Goal: Task Accomplishment & Management: Use online tool/utility

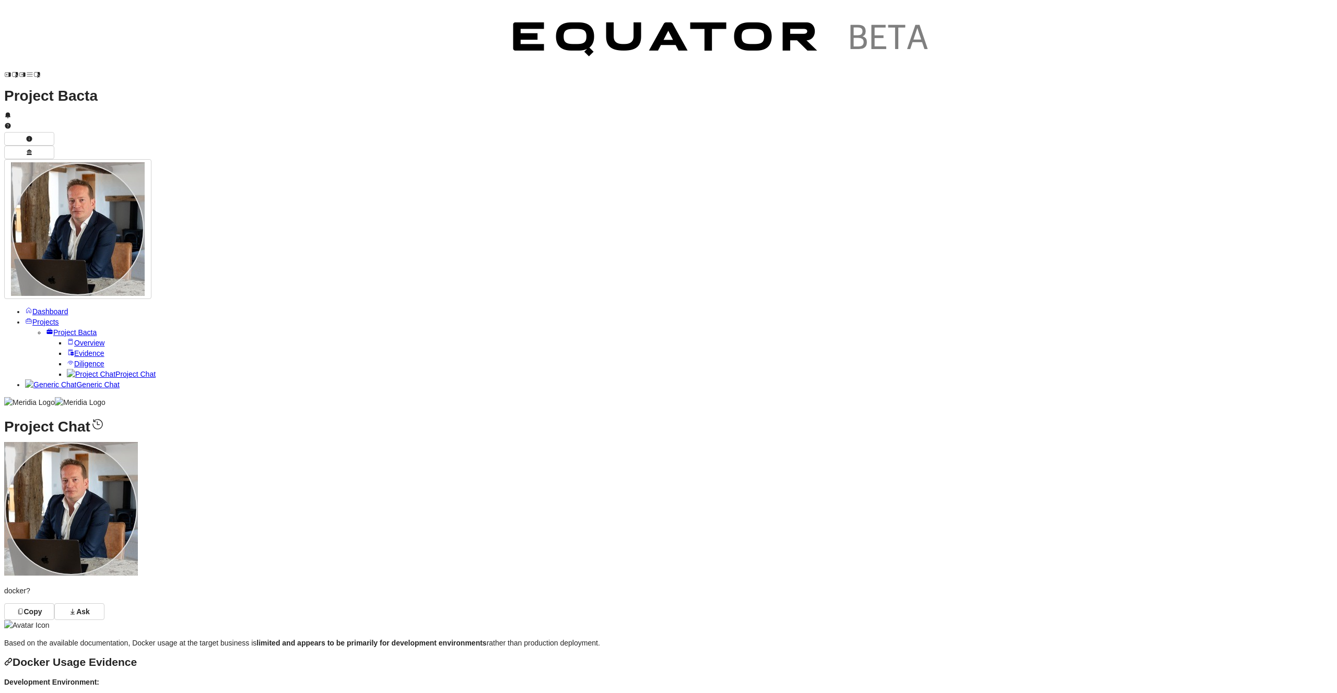
click at [74, 339] on span "Overview" at bounding box center [89, 343] width 30 height 8
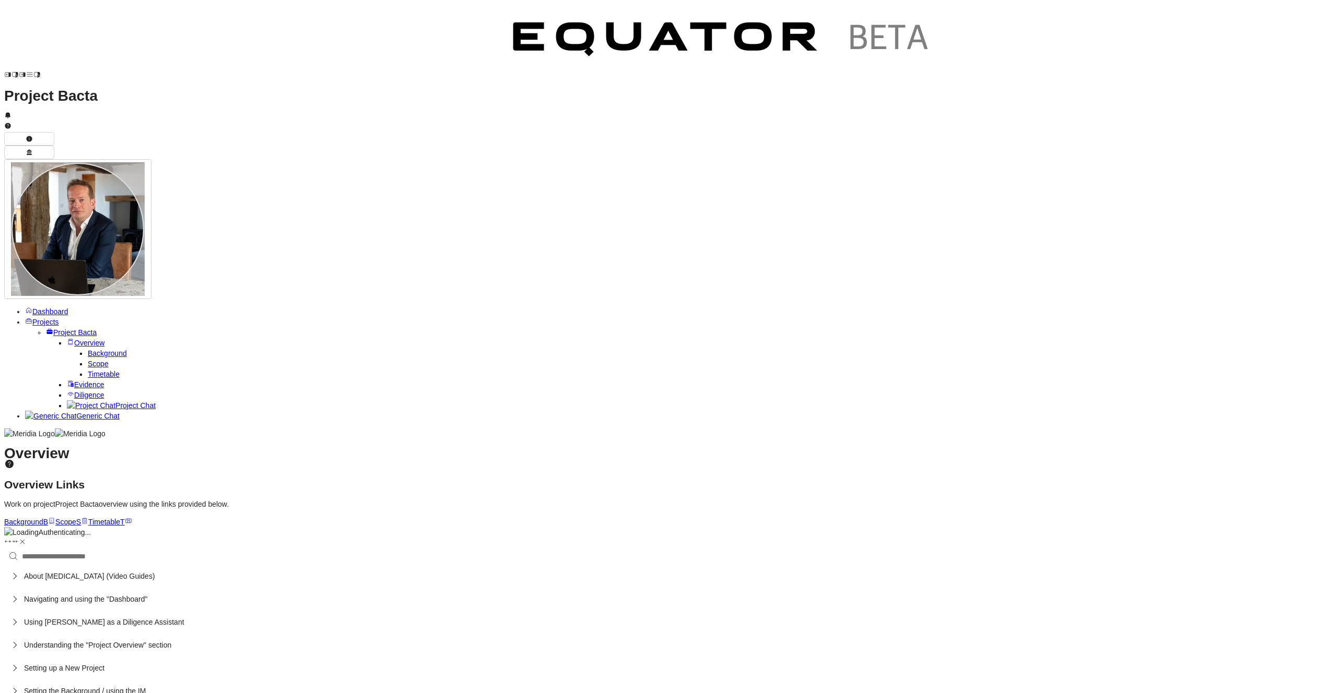
click at [88, 370] on span "Timetable" at bounding box center [104, 374] width 32 height 8
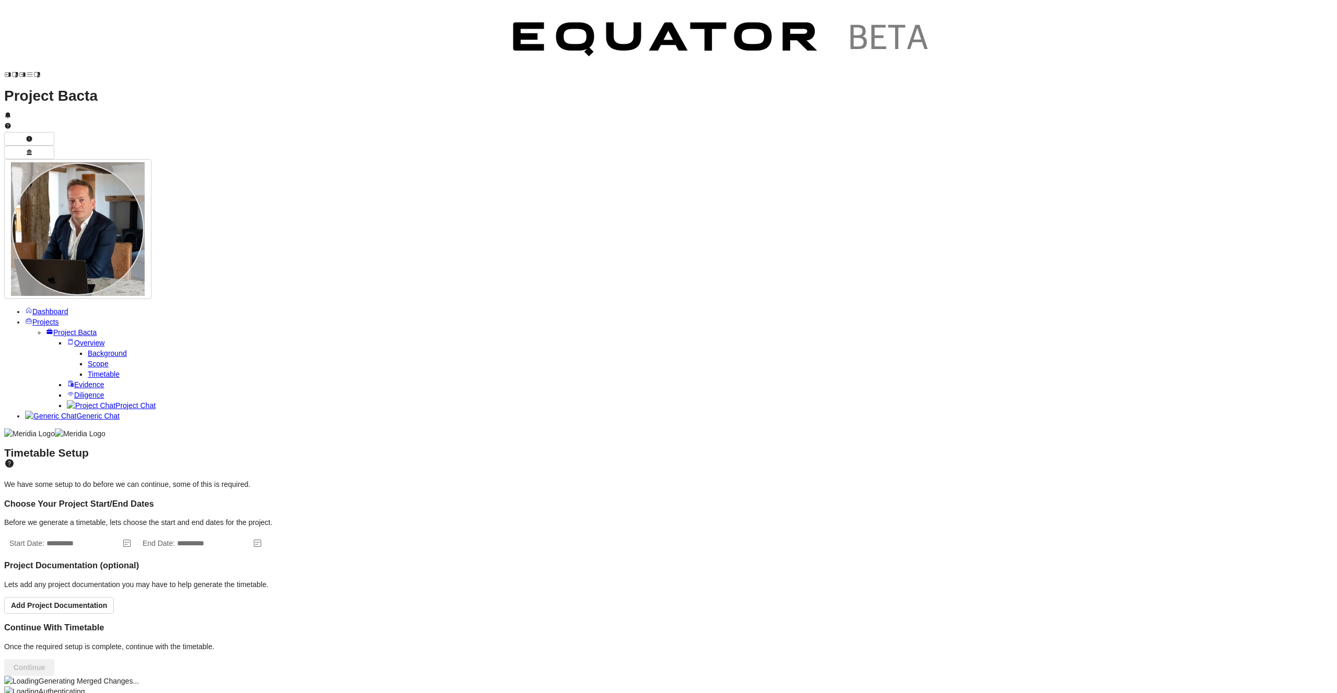
click at [71, 391] on link "Diligence" at bounding box center [86, 395] width 38 height 8
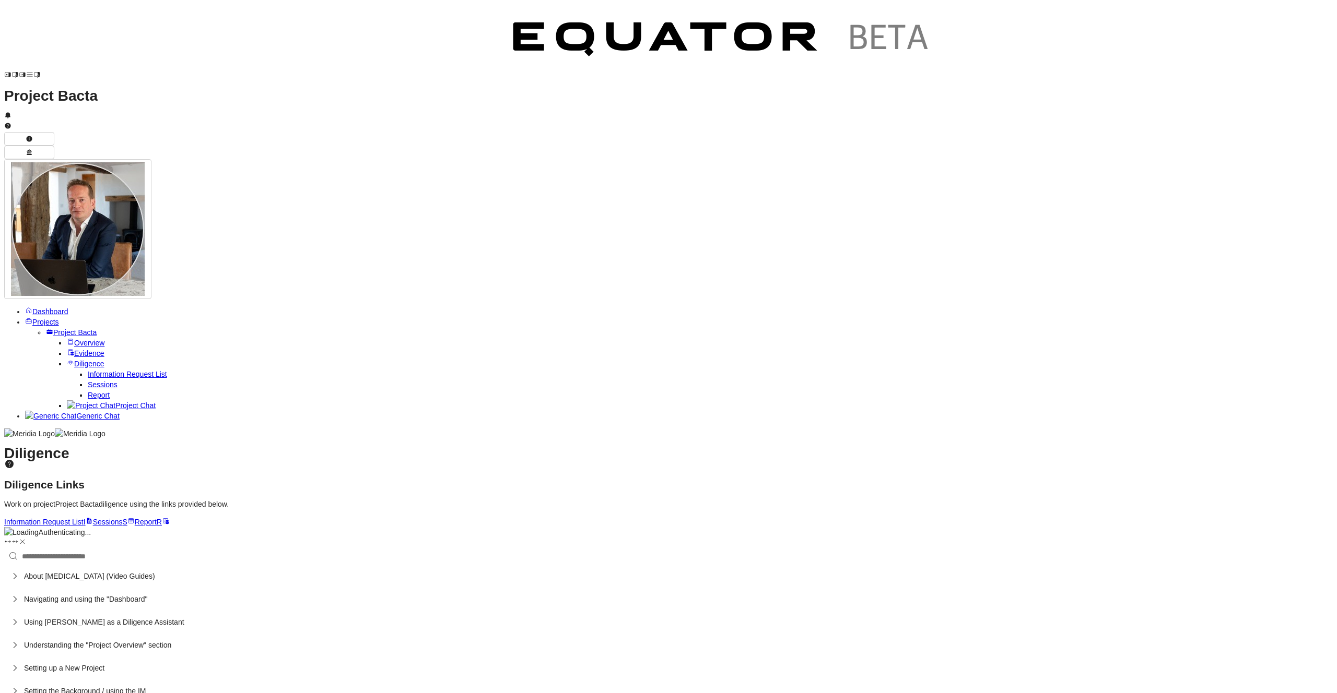
click at [88, 381] on span "Sessions" at bounding box center [103, 385] width 30 height 8
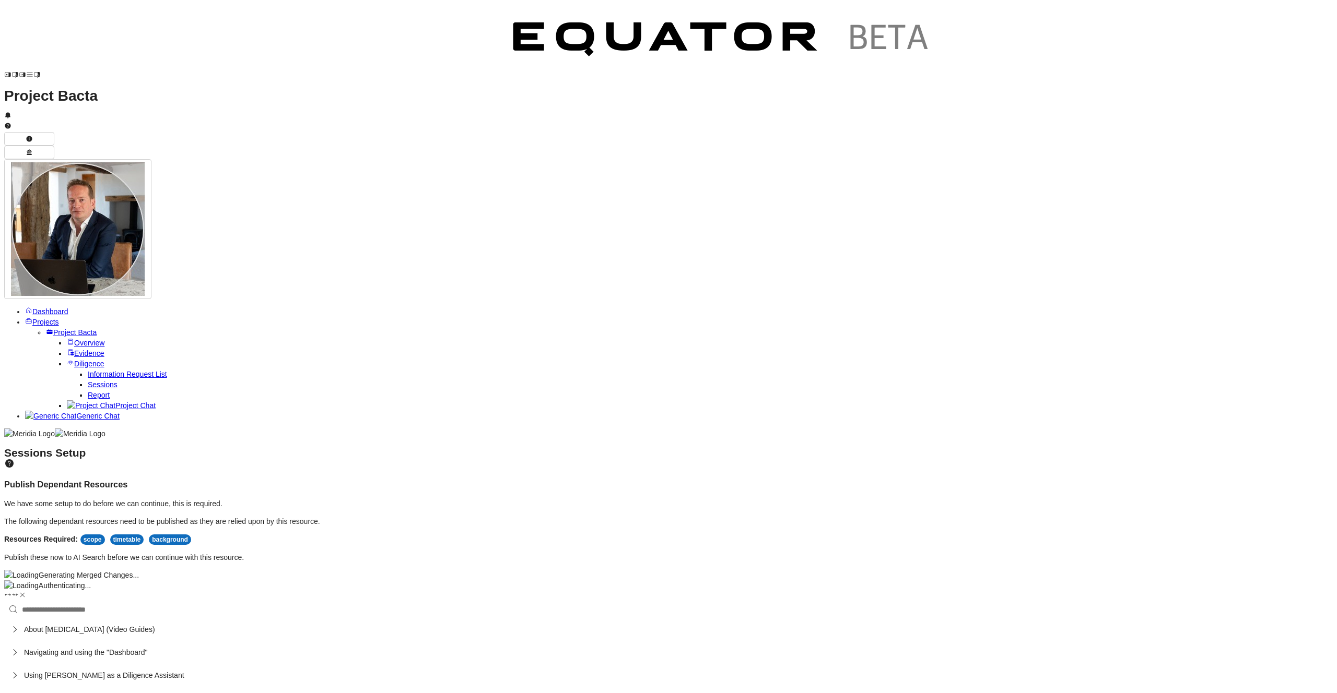
click at [86, 339] on link "Overview" at bounding box center [86, 343] width 38 height 8
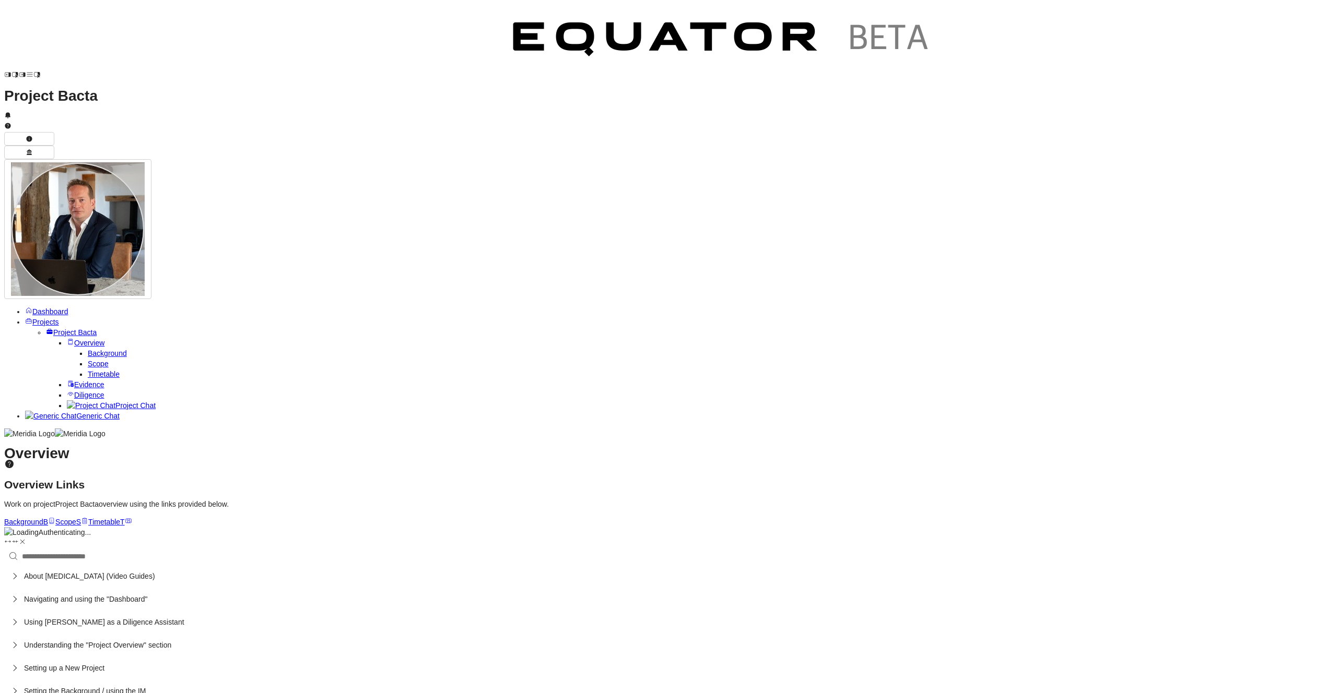
click at [88, 370] on link "Timetable" at bounding box center [104, 374] width 32 height 8
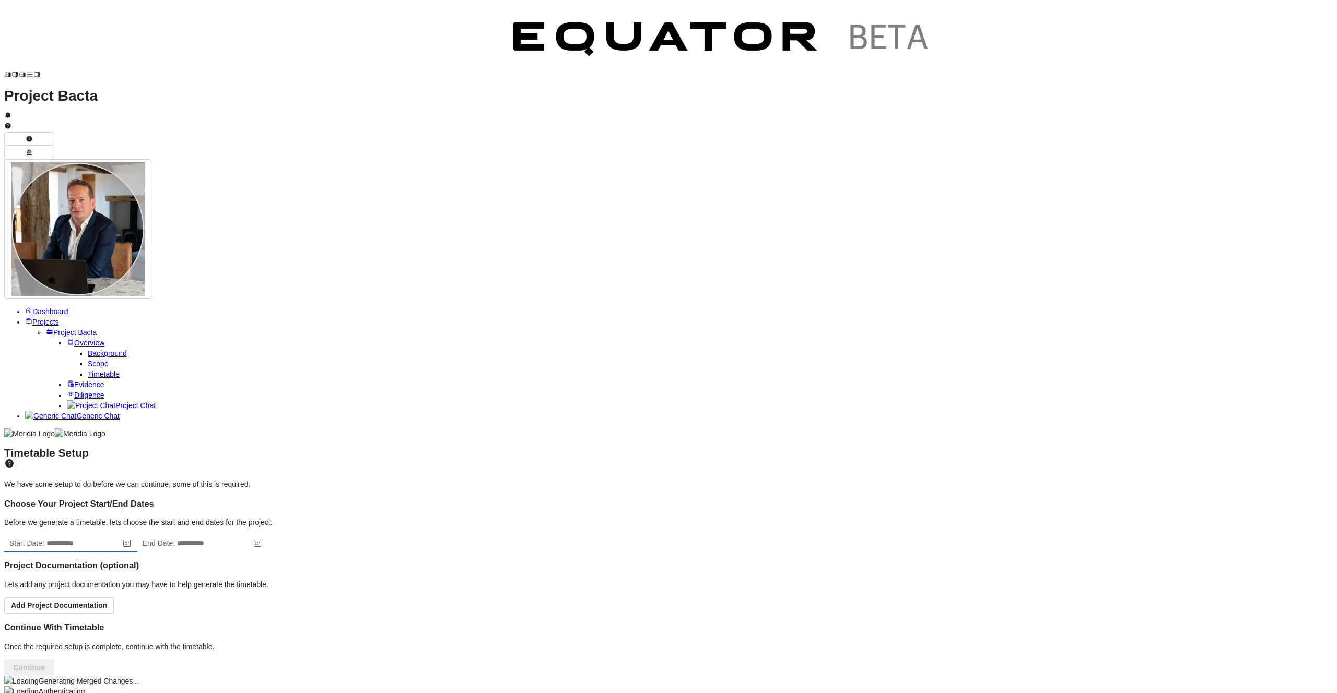
click at [121, 535] on input "text" at bounding box center [82, 543] width 75 height 17
click at [247, 225] on span "27" at bounding box center [248, 227] width 10 height 10
type input "**********"
click at [263, 538] on icon at bounding box center [257, 543] width 10 height 10
click at [412, 139] on icon "Calendar" at bounding box center [454, 138] width 6 height 6
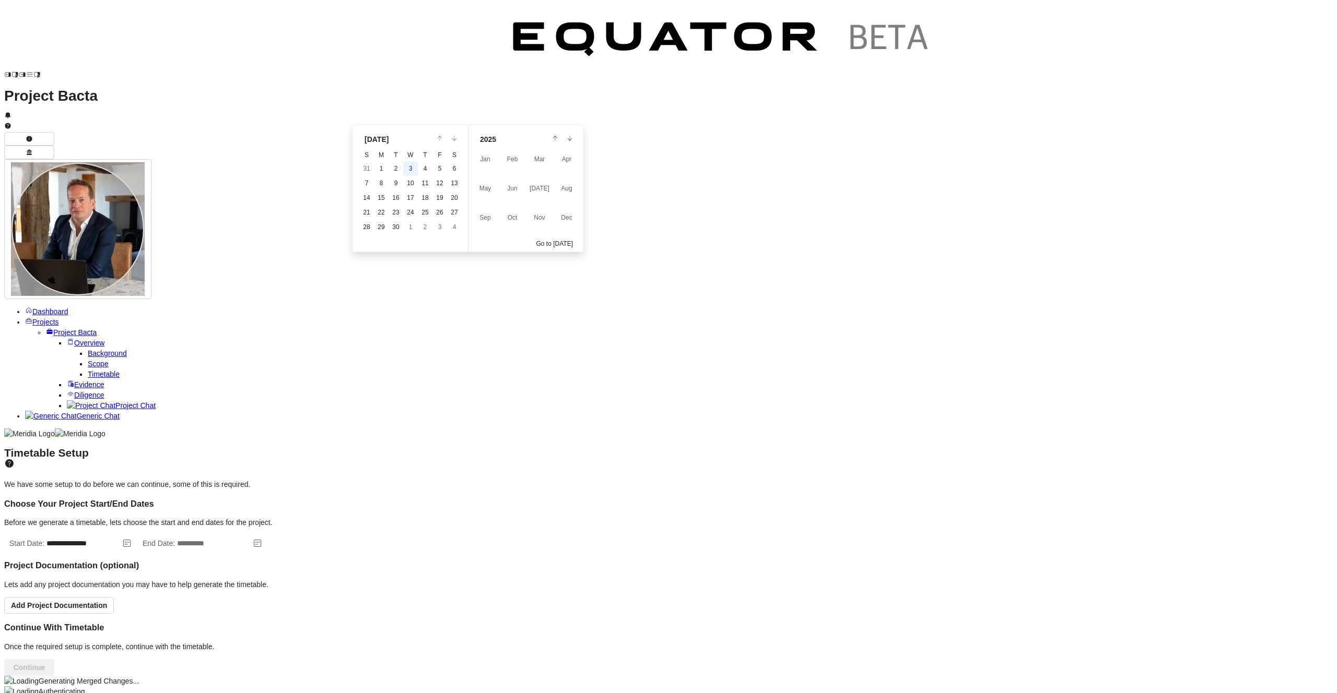
click at [407, 170] on button "3" at bounding box center [410, 168] width 13 height 13
click at [263, 538] on icon at bounding box center [257, 543] width 10 height 10
click at [394, 228] on span "30" at bounding box center [395, 226] width 7 height 7
type input "**********"
click at [54, 659] on button "Continue" at bounding box center [29, 667] width 50 height 17
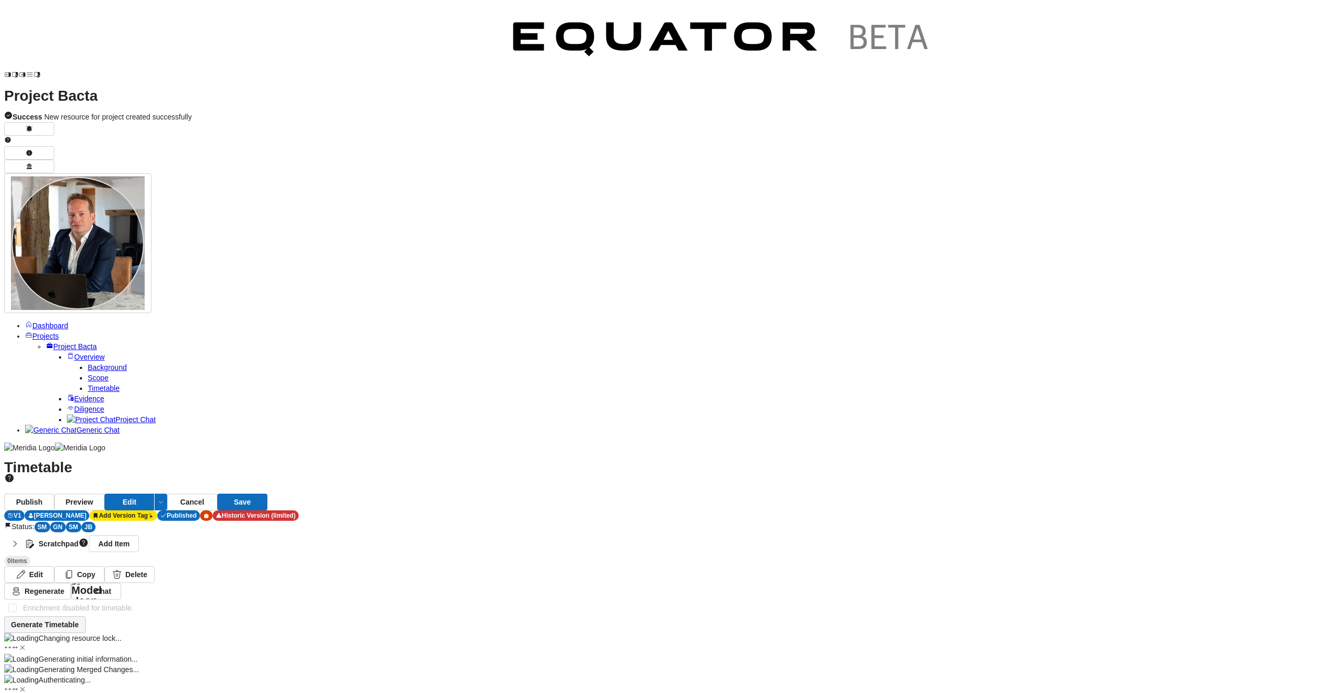
click at [86, 617] on button "Generate Timetable" at bounding box center [44, 625] width 81 height 17
